Goal: Task Accomplishment & Management: Manage account settings

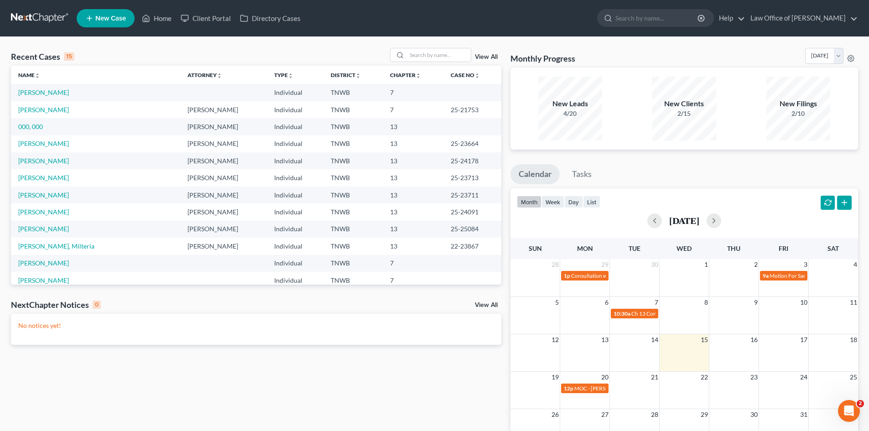
click at [109, 18] on span "New Case" at bounding box center [110, 18] width 31 height 7
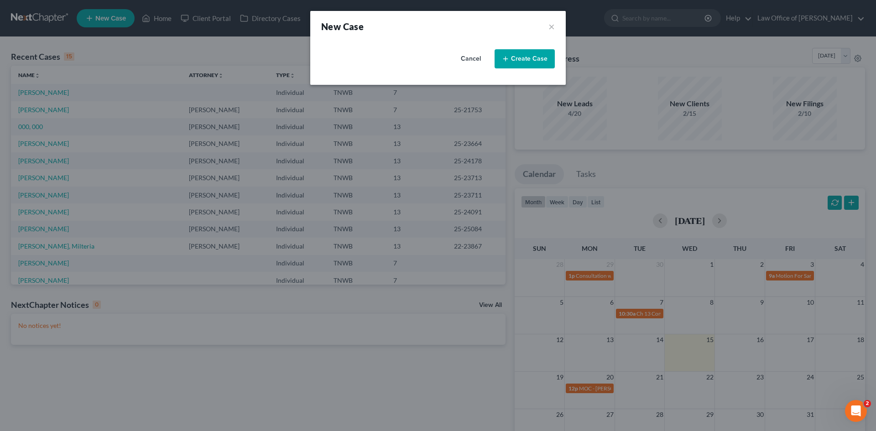
select select "76"
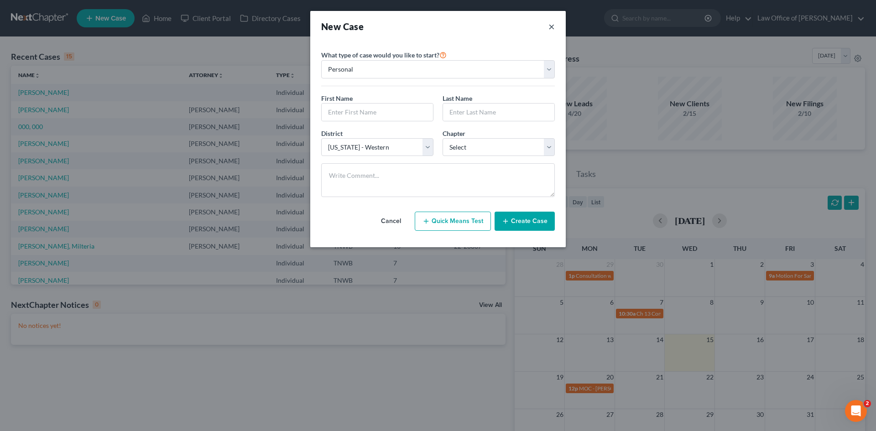
click at [553, 26] on button "×" at bounding box center [551, 26] width 6 height 13
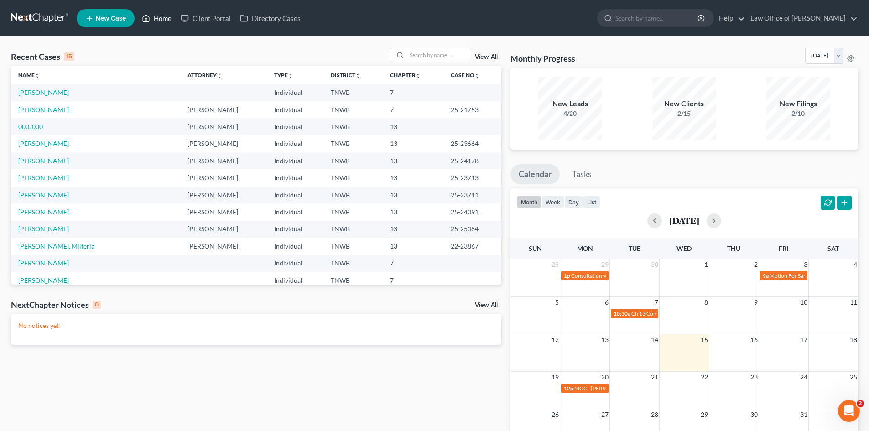
click at [161, 16] on link "Home" at bounding box center [156, 18] width 39 height 16
click at [436, 57] on input "search" at bounding box center [439, 54] width 64 height 13
type input "[PERSON_NAME]"
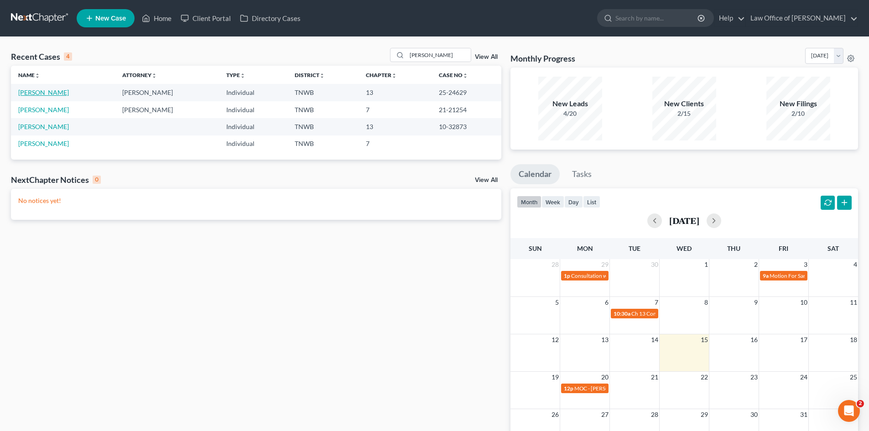
click at [69, 93] on link "[PERSON_NAME]" at bounding box center [43, 92] width 51 height 8
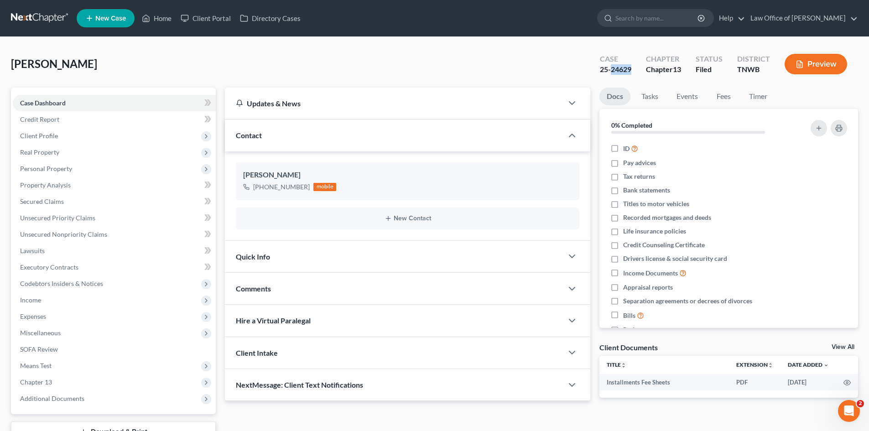
drag, startPoint x: 631, startPoint y: 68, endPoint x: 612, endPoint y: 74, distance: 19.9
click at [612, 74] on div "25-24629" at bounding box center [615, 69] width 31 height 10
copy div "24629"
click at [631, 73] on div "25-24629" at bounding box center [615, 69] width 31 height 10
drag, startPoint x: 635, startPoint y: 69, endPoint x: 601, endPoint y: 71, distance: 34.7
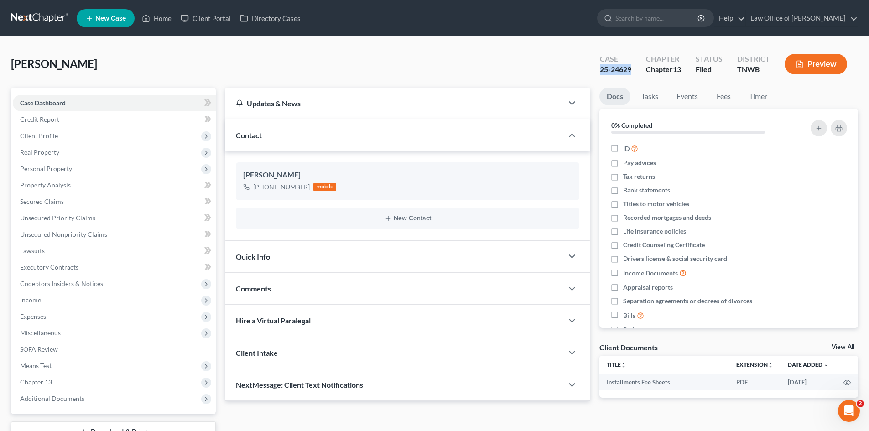
click at [601, 71] on div "Case 25-24629" at bounding box center [615, 65] width 46 height 27
copy div "25-24629"
click at [108, 20] on span "New Case" at bounding box center [110, 18] width 31 height 7
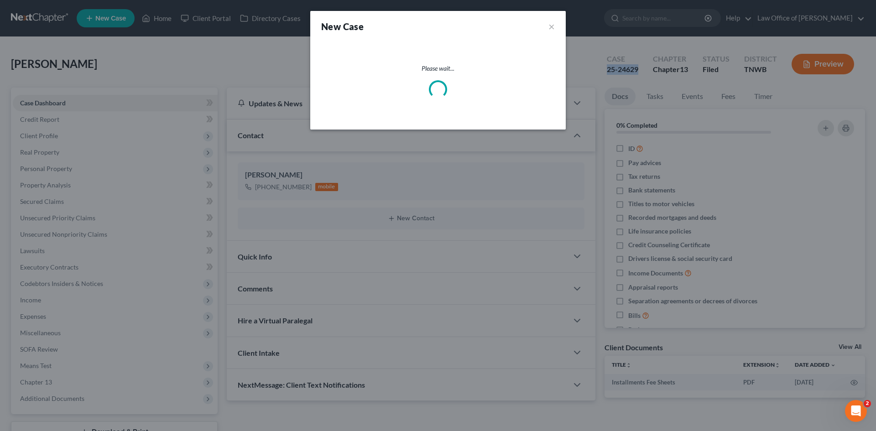
select select "76"
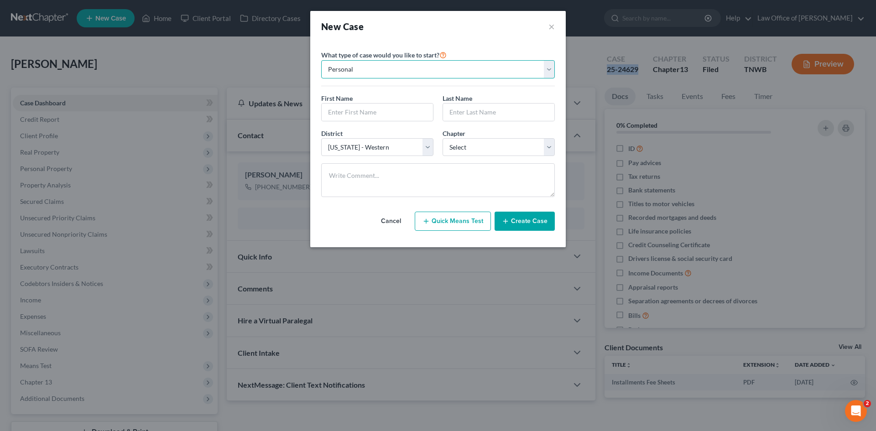
click at [546, 68] on select "Personal Business" at bounding box center [437, 69] width 233 height 18
click at [321, 60] on select "Personal Business" at bounding box center [437, 69] width 233 height 18
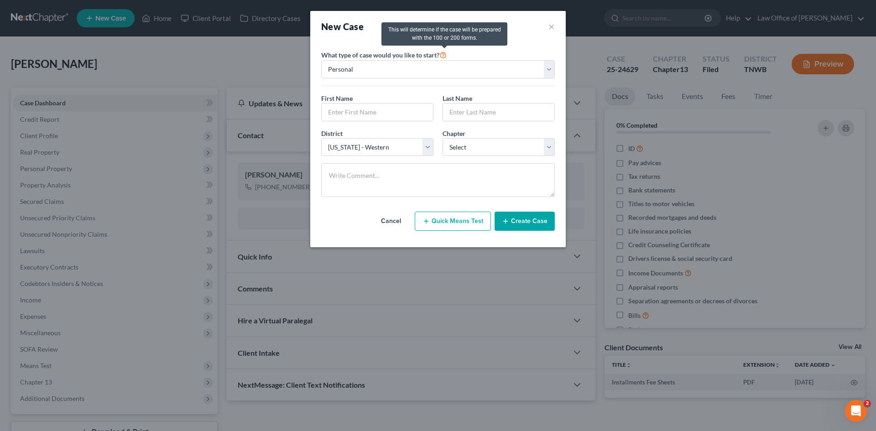
click at [444, 57] on icon at bounding box center [442, 54] width 7 height 9
click at [519, 49] on div "What type of case would you like to start? Personal Business First Name * Last …" at bounding box center [437, 123] width 233 height 162
click at [546, 150] on select "Select 7 11 12 13" at bounding box center [498, 147] width 112 height 18
click at [538, 125] on div "First Name * Last Name *" at bounding box center [437, 110] width 243 height 35
click at [550, 27] on button "×" at bounding box center [551, 26] width 6 height 13
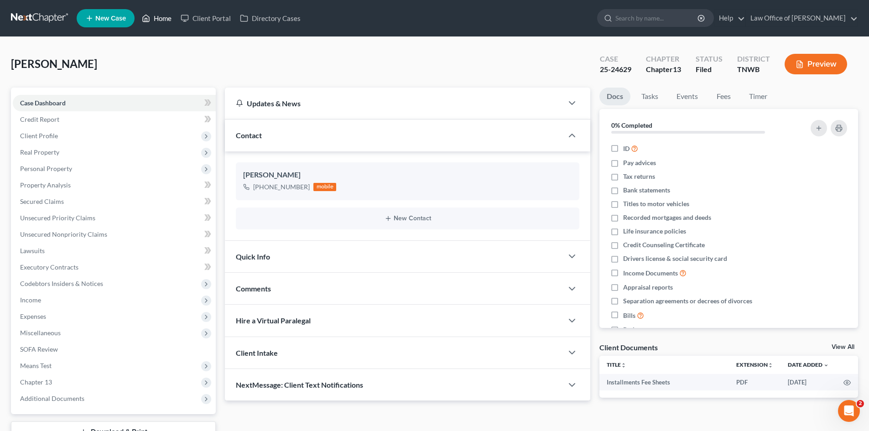
click at [161, 18] on link "Home" at bounding box center [156, 18] width 39 height 16
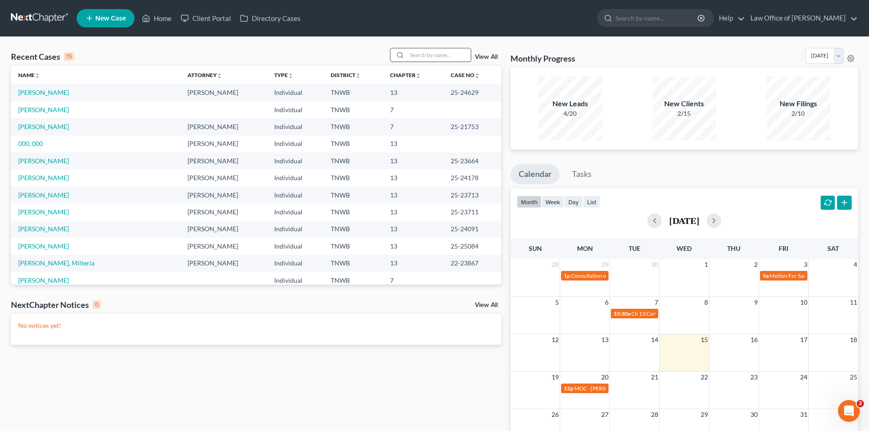
click at [434, 57] on input "search" at bounding box center [439, 54] width 64 height 13
type input "[PERSON_NAME]"
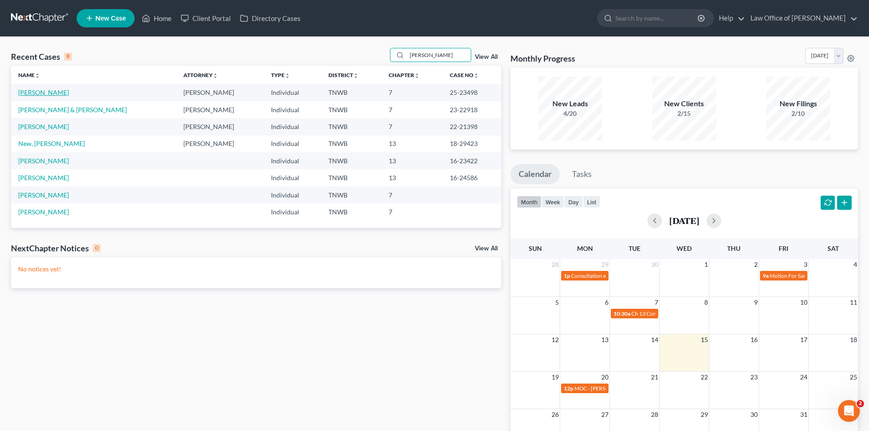
click at [49, 93] on link "[PERSON_NAME]" at bounding box center [43, 92] width 51 height 8
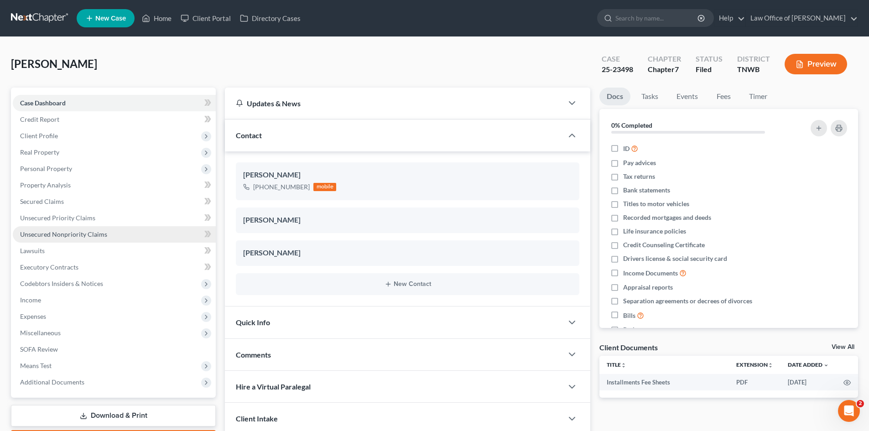
click at [81, 235] on span "Unsecured Nonpriority Claims" at bounding box center [63, 234] width 87 height 8
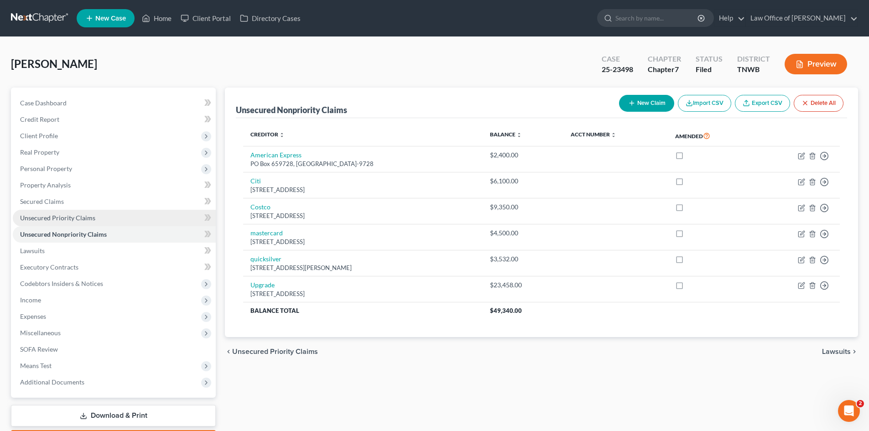
click at [72, 215] on span "Unsecured Priority Claims" at bounding box center [57, 218] width 75 height 8
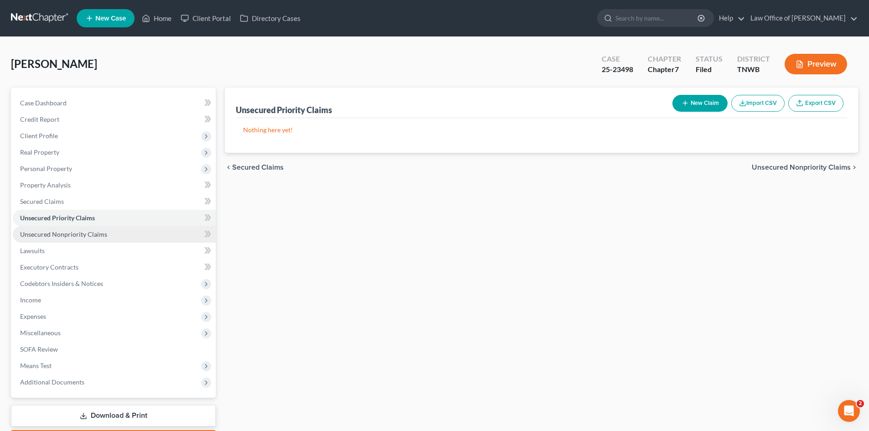
click at [74, 234] on span "Unsecured Nonpriority Claims" at bounding box center [63, 234] width 87 height 8
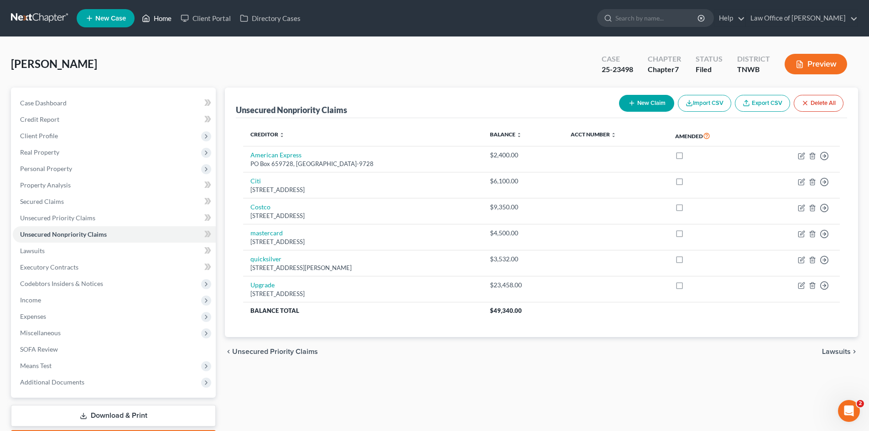
click at [162, 16] on link "Home" at bounding box center [156, 18] width 39 height 16
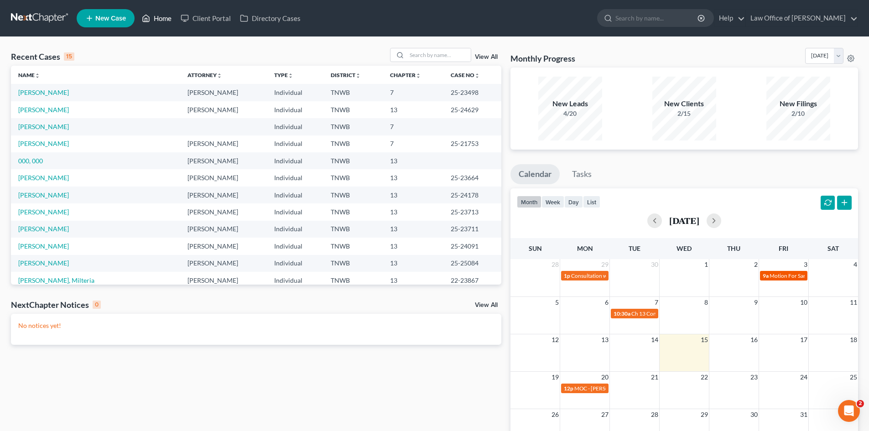
click at [792, 272] on span "Motion For Sanctions [PERSON_NAME] vs [PERSON_NAME]" at bounding box center [841, 275] width 145 height 7
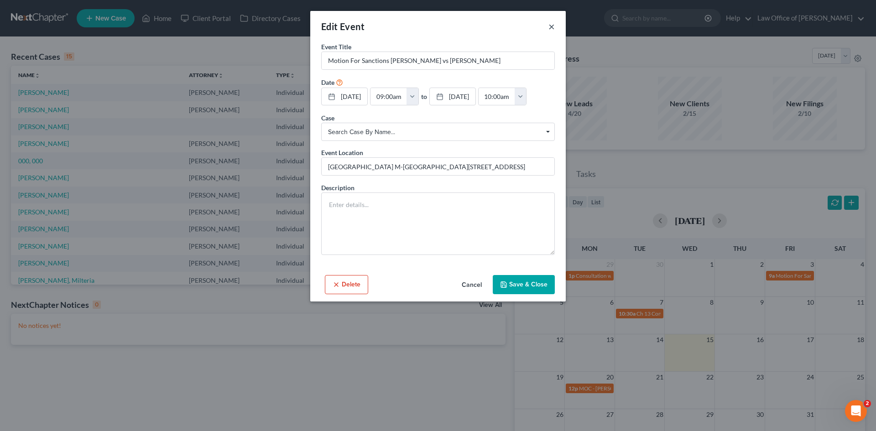
click at [550, 26] on button "×" at bounding box center [551, 26] width 6 height 11
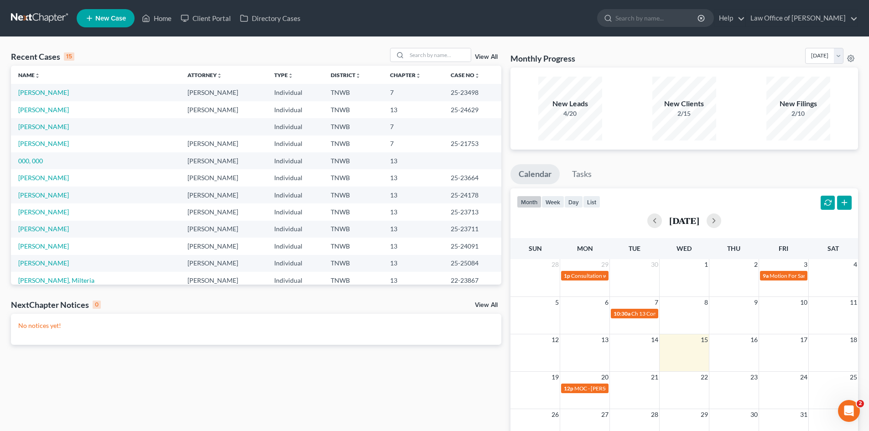
click at [689, 78] on div "New Clients 2/15" at bounding box center [684, 109] width 64 height 64
click at [816, 85] on div "New Filings 2/10" at bounding box center [798, 109] width 64 height 64
click at [594, 88] on div "New Leads 4/20" at bounding box center [570, 109] width 64 height 64
click at [584, 176] on link "Tasks" at bounding box center [582, 174] width 36 height 20
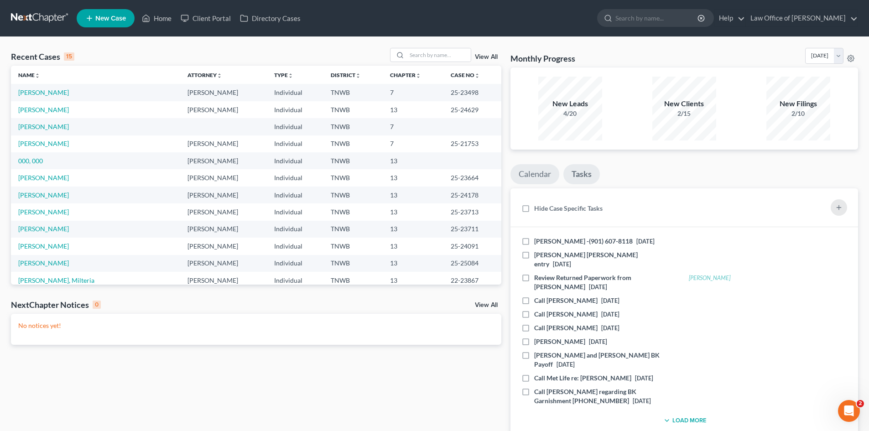
click at [519, 176] on link "Calendar" at bounding box center [534, 174] width 49 height 20
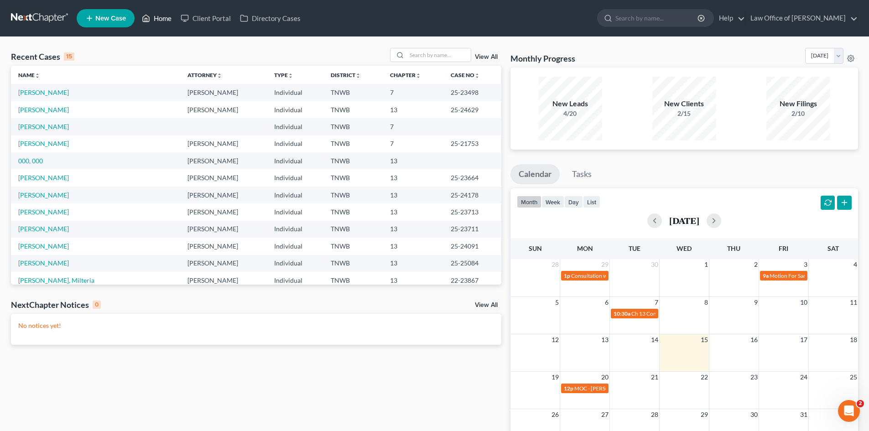
click at [156, 17] on link "Home" at bounding box center [156, 18] width 39 height 16
click at [217, 18] on link "Client Portal" at bounding box center [205, 18] width 59 height 16
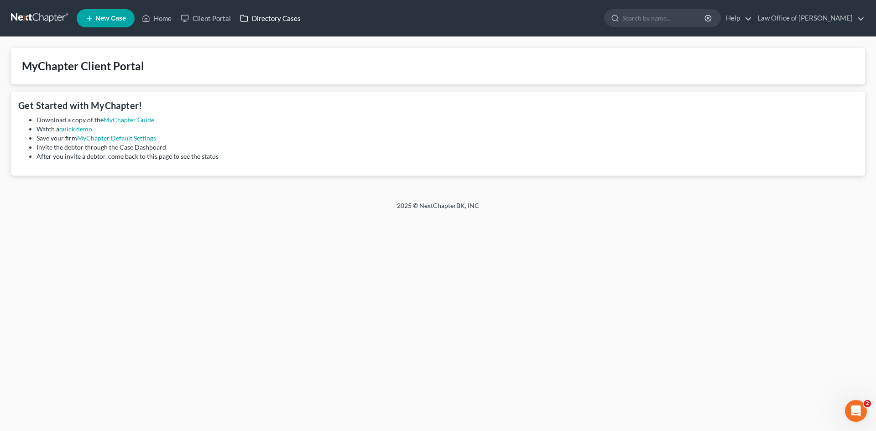
click at [261, 17] on link "Directory Cases" at bounding box center [270, 18] width 70 height 16
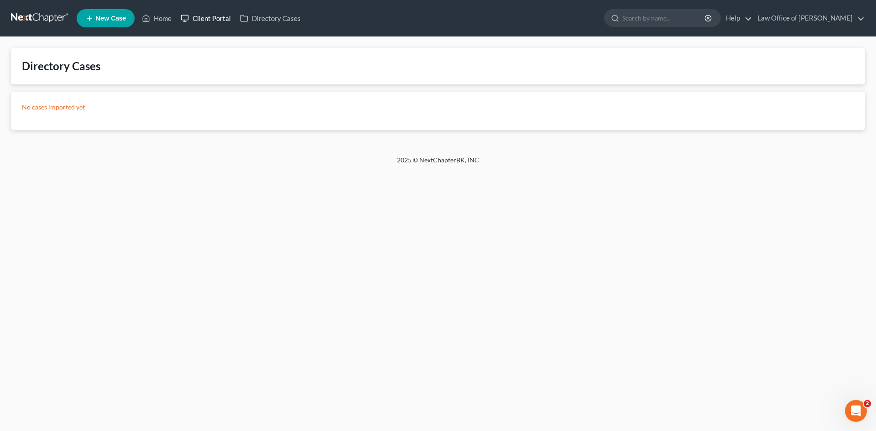
click at [201, 16] on link "Client Portal" at bounding box center [205, 18] width 59 height 16
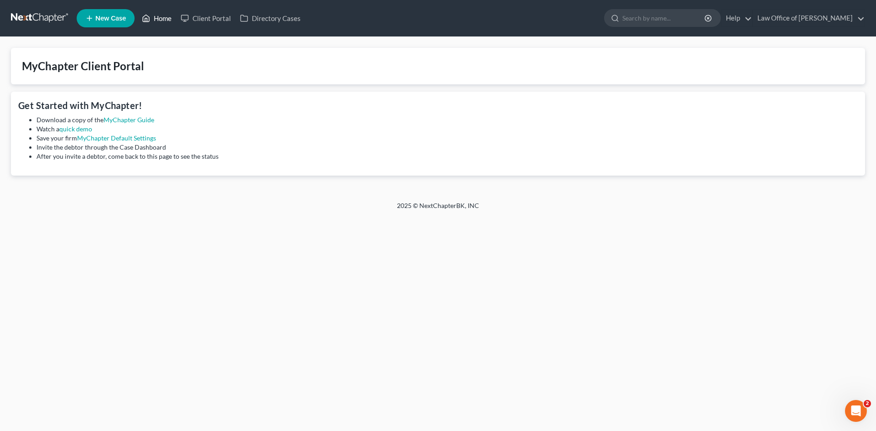
click at [150, 18] on icon at bounding box center [146, 18] width 8 height 11
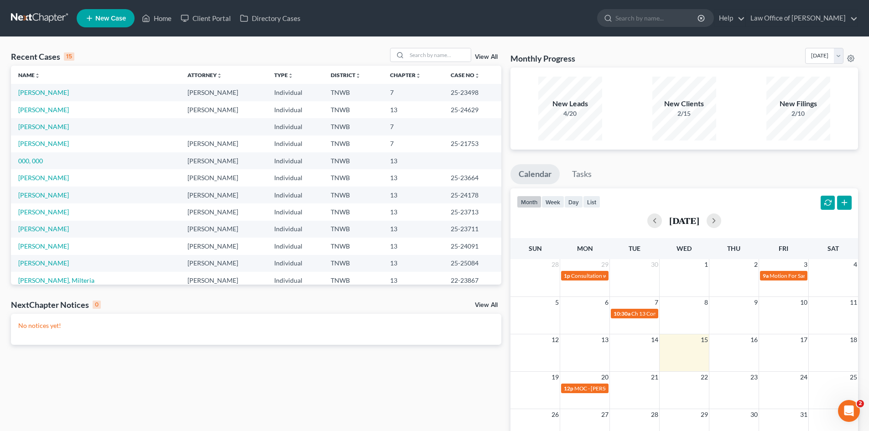
click at [522, 59] on h3 "Monthly Progress" at bounding box center [542, 58] width 65 height 11
click at [482, 56] on link "View All" at bounding box center [486, 57] width 23 height 6
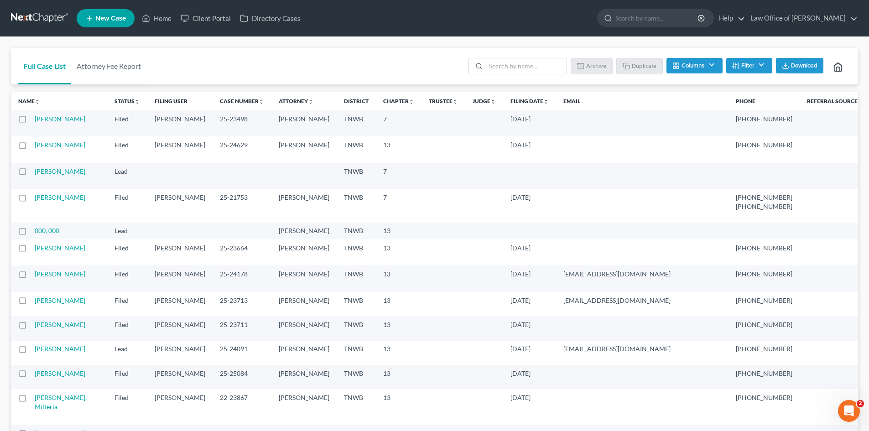
click at [376, 74] on div "Full Case List Attorney Fee Report Batch Download Archive Un-archive Duplicate …" at bounding box center [434, 66] width 847 height 37
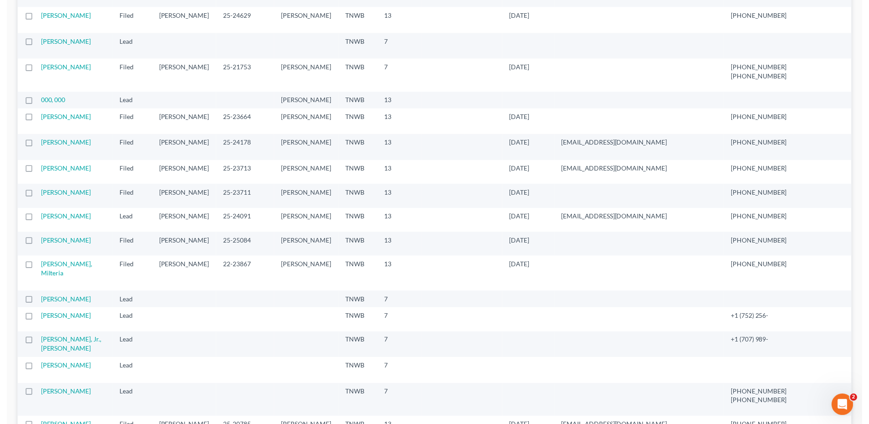
scroll to position [142, 0]
